Goal: Transaction & Acquisition: Purchase product/service

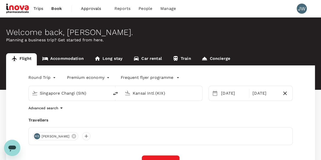
click at [164, 91] on input "Kansai Intl (KIX)" at bounding box center [162, 93] width 59 height 8
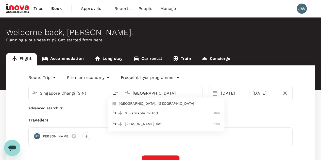
click at [141, 113] on p "Suvarnabhumi Intl" at bounding box center [169, 113] width 89 height 5
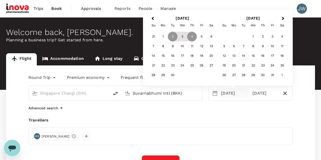
type input "Suvarnabhumi Intl (BKK)"
click at [244, 55] on div "14" at bounding box center [244, 56] width 10 height 10
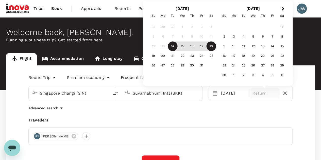
click at [211, 46] on div "18" at bounding box center [212, 47] width 10 height 10
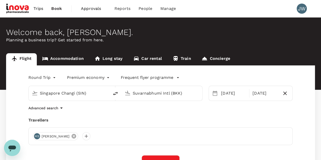
click at [71, 136] on icon at bounding box center [74, 136] width 6 height 6
click at [39, 137] on div at bounding box center [37, 136] width 8 height 8
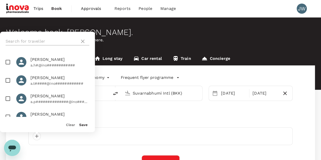
click at [31, 44] on input "text" at bounding box center [42, 41] width 72 height 8
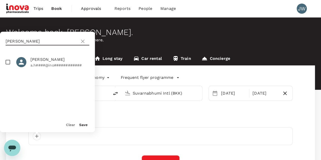
type input "[PERSON_NAME]"
click at [6, 63] on input "checkbox" at bounding box center [8, 62] width 11 height 11
checkbox input "true"
click at [84, 125] on button "Save" at bounding box center [83, 125] width 8 height 4
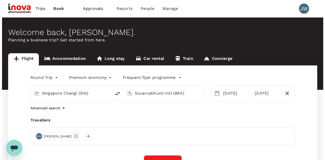
scroll to position [76, 0]
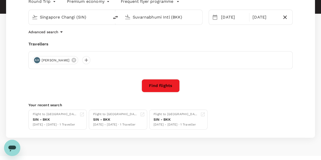
click at [170, 89] on button "Find flights" at bounding box center [161, 85] width 38 height 13
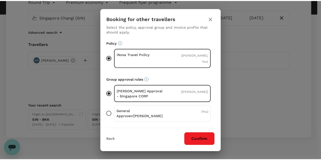
scroll to position [35, 0]
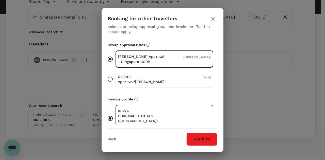
click at [202, 141] on button "Confirm" at bounding box center [201, 139] width 31 height 13
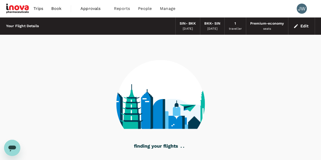
click at [304, 25] on button "Edit" at bounding box center [301, 26] width 18 height 8
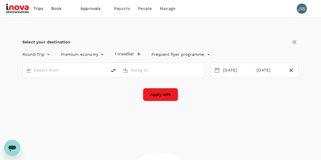
type input "Singapore Changi (SIN)"
type input "Suvarnabhumi Intl (BKK)"
click at [74, 53] on body "Trips Book Approvals 0 Reports People Manage JW Select your destination Round T…" at bounding box center [160, 141] width 321 height 282
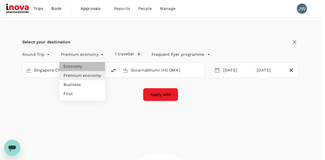
click at [72, 67] on li "Economy" at bounding box center [82, 66] width 46 height 9
type input "economy"
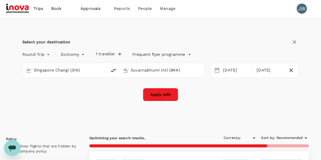
click at [160, 96] on button "Apply edit" at bounding box center [160, 94] width 35 height 13
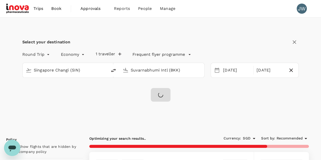
type input "SGD"
type input "1440"
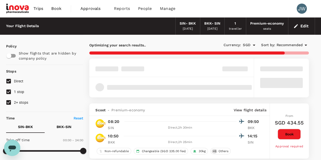
click at [8, 103] on input "2+ stops" at bounding box center [8, 102] width 11 height 11
checkbox input "false"
click at [9, 91] on input "1 stop" at bounding box center [8, 92] width 11 height 11
checkbox input "false"
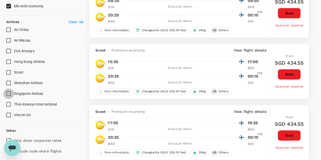
click at [9, 93] on input "Singapore Airlines" at bounding box center [8, 93] width 11 height 11
checkbox input "true"
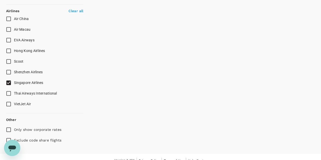
scroll to position [322, 0]
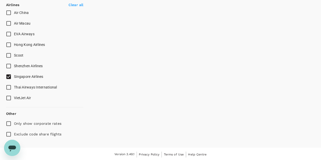
click at [9, 134] on input "Exclude code share flights" at bounding box center [8, 134] width 11 height 11
checkbox input "true"
checkbox input "false"
checkbox input "true"
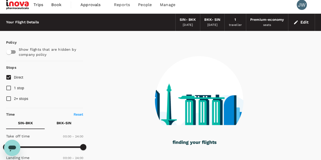
scroll to position [0, 0]
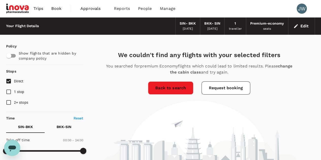
click at [309, 26] on button "Edit" at bounding box center [301, 26] width 18 height 8
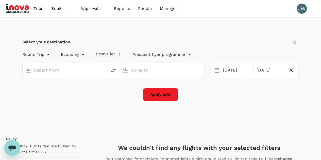
type input "premium-economy"
type input "Singapore Changi (SIN)"
type input "Suvarnabhumi Intl (BKK)"
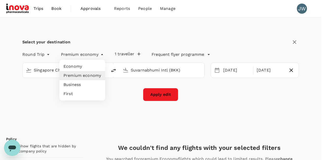
click at [73, 65] on li "Economy" at bounding box center [82, 66] width 46 height 9
type input "economy"
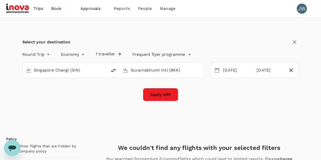
click at [83, 108] on div "Select your destination Round Trip roundtrip Economy economy 1 traveller Freque…" at bounding box center [160, 73] width 309 height 110
click at [162, 95] on button "Apply edit" at bounding box center [160, 94] width 35 height 13
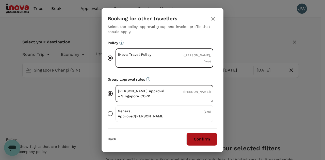
click at [202, 136] on button "Confirm" at bounding box center [201, 139] width 31 height 13
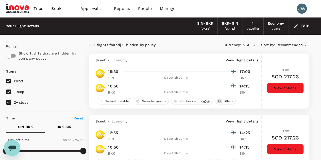
click at [9, 103] on input "2+ stops" at bounding box center [8, 102] width 11 height 11
checkbox input "false"
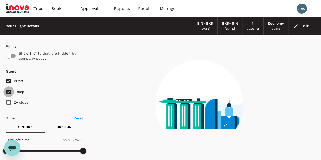
click at [10, 92] on input "1 stop" at bounding box center [8, 92] width 11 height 11
checkbox input "false"
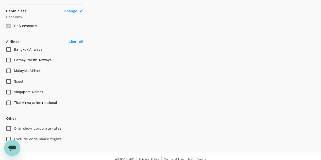
scroll to position [279, 0]
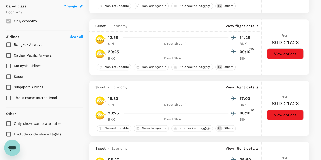
click at [10, 88] on input "Singapore Airlines" at bounding box center [8, 87] width 11 height 11
checkbox input "true"
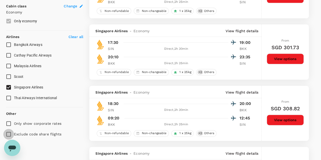
click at [9, 134] on input "Exclude code share flights" at bounding box center [8, 134] width 11 height 11
checkbox input "true"
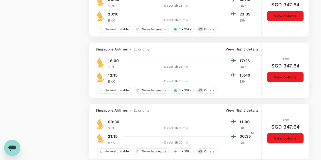
scroll to position [1066, 0]
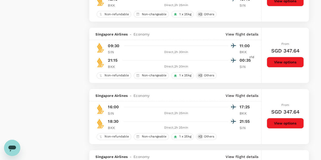
click at [289, 125] on button "View options" at bounding box center [285, 123] width 37 height 11
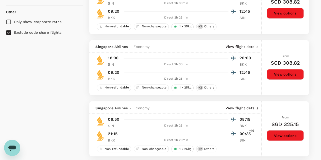
scroll to position [457, 0]
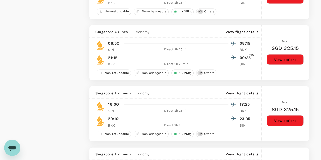
click at [276, 120] on button "View options" at bounding box center [285, 120] width 37 height 11
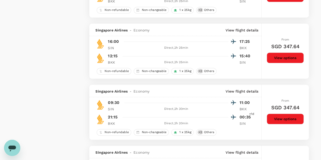
scroll to position [1227, 0]
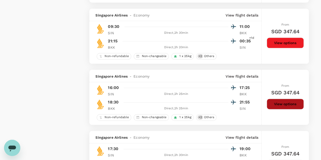
click at [282, 103] on button "View options" at bounding box center [285, 104] width 37 height 11
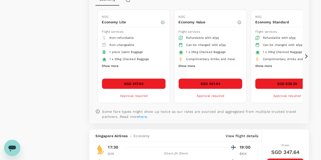
scroll to position [1229, 0]
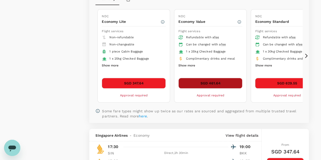
click at [213, 79] on button "SGD 461.64" at bounding box center [210, 83] width 64 height 11
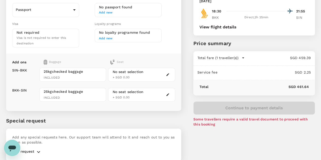
scroll to position [72, 0]
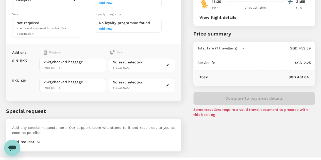
click at [269, 131] on div "You've selected Tuesday, 14 Oct 2025 16:00 17:25 SIN Direct , 2h 25min BKK Satu…" at bounding box center [248, 46] width 134 height 222
click at [275, 100] on div "Continue to payment details Some travellers require a valid travel document to …" at bounding box center [254, 104] width 122 height 25
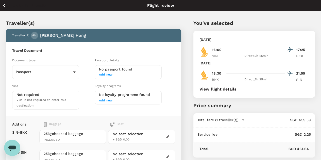
click at [5, 7] on icon "button" at bounding box center [4, 5] width 2 height 3
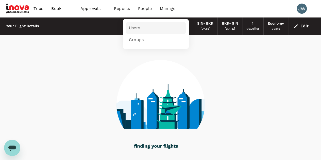
click at [138, 26] on span "Users" at bounding box center [134, 28] width 11 height 6
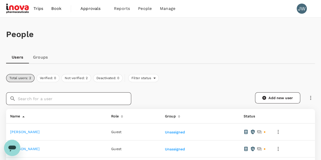
click at [47, 99] on input "text" at bounding box center [74, 98] width 113 height 13
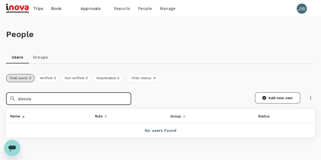
type input "alessia"
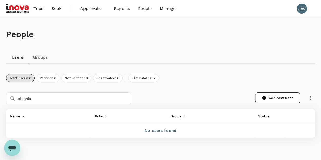
click at [43, 10] on link "Trips" at bounding box center [38, 8] width 18 height 17
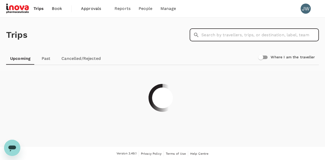
click at [225, 32] on input "text" at bounding box center [259, 35] width 117 height 13
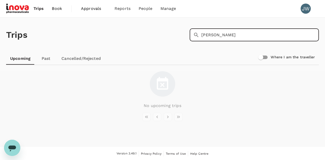
type input "alessia nicolo"
click at [95, 10] on span "Approvals" at bounding box center [93, 9] width 25 height 6
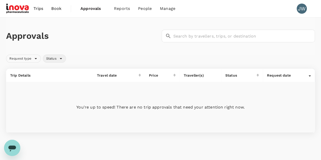
click at [62, 59] on div "Status" at bounding box center [54, 59] width 23 height 8
click at [48, 114] on input "Select all" at bounding box center [49, 115] width 11 height 11
checkbox input "true"
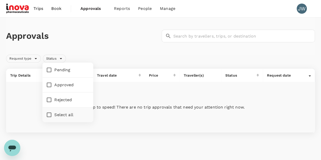
checkbox input "true"
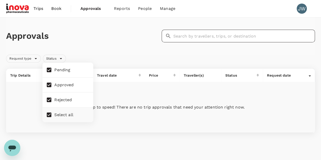
click at [239, 35] on input "text" at bounding box center [244, 36] width 142 height 13
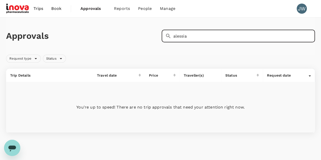
type input "alessia"
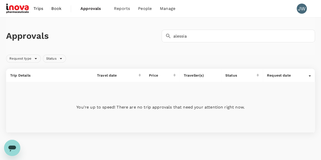
click at [132, 47] on div "Approvals ​ alessia ​" at bounding box center [160, 36] width 309 height 37
click at [116, 26] on span "Bookings" at bounding box center [116, 28] width 18 height 6
